Goal: Find specific page/section: Find specific page/section

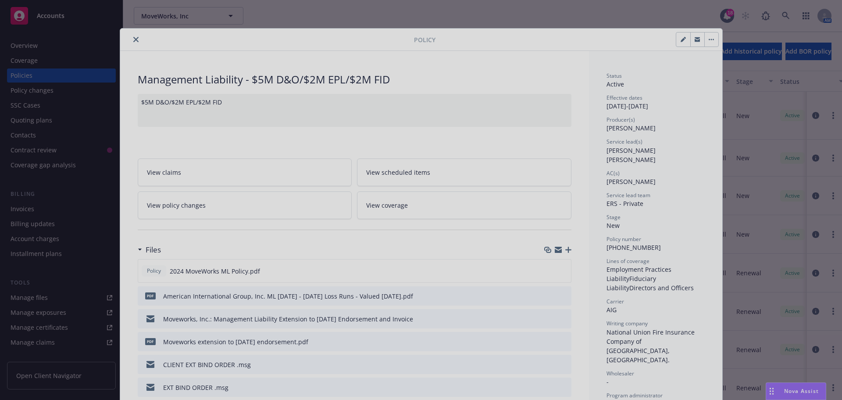
scroll to position [26, 0]
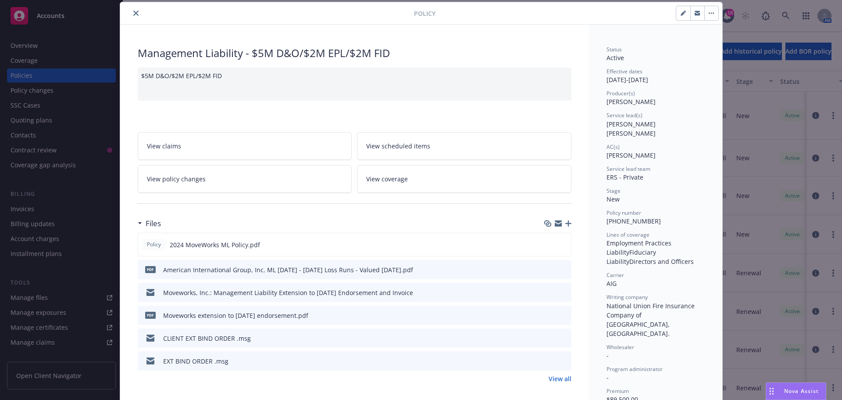
click at [133, 12] on icon "close" at bounding box center [135, 13] width 5 height 5
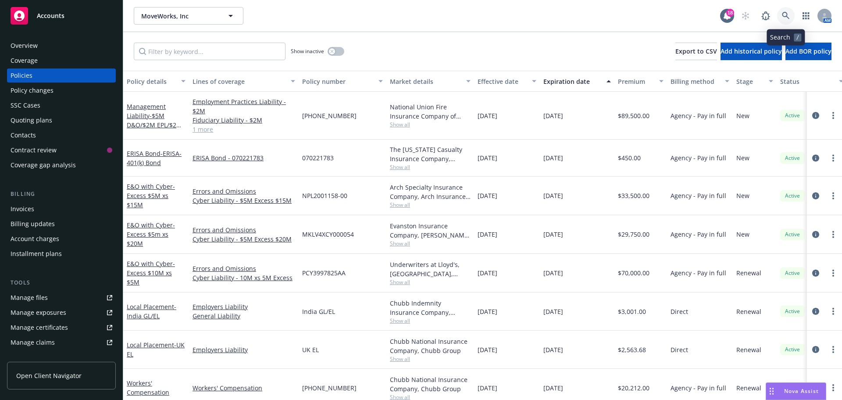
click at [785, 14] on icon at bounding box center [786, 16] width 8 height 8
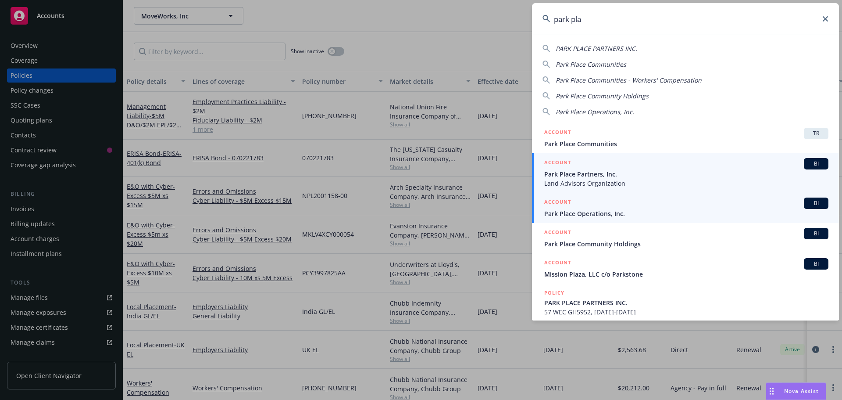
type input "park pla"
click at [808, 200] on span "BI" at bounding box center [817, 203] width 18 height 8
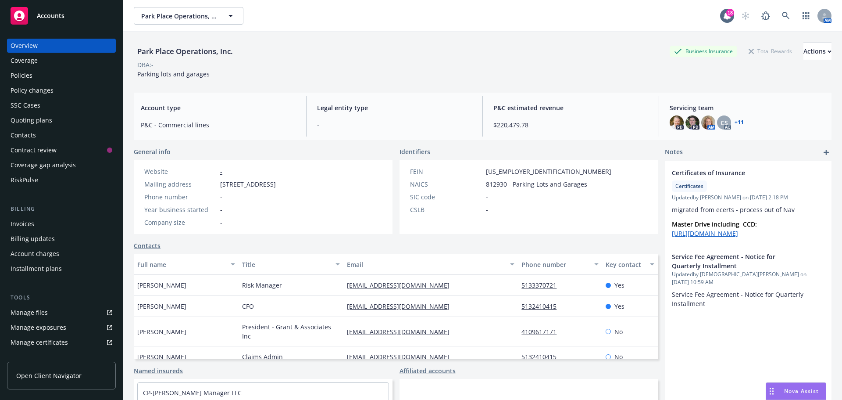
click at [735, 122] on link "+ 11" at bounding box center [739, 122] width 9 height 5
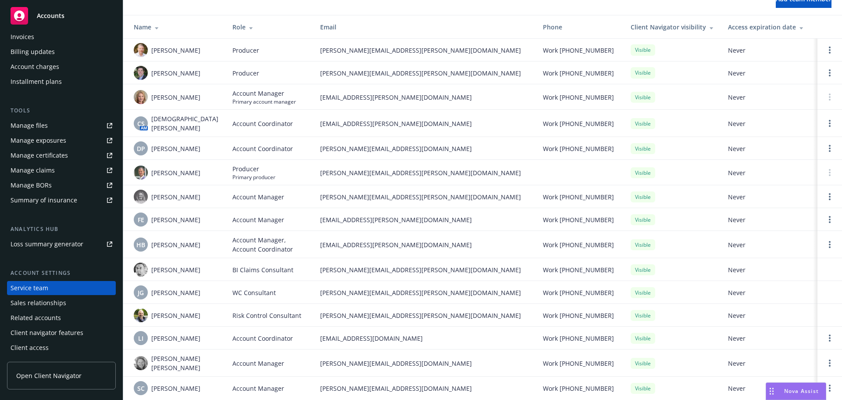
scroll to position [50, 0]
